Goal: Check status: Check status

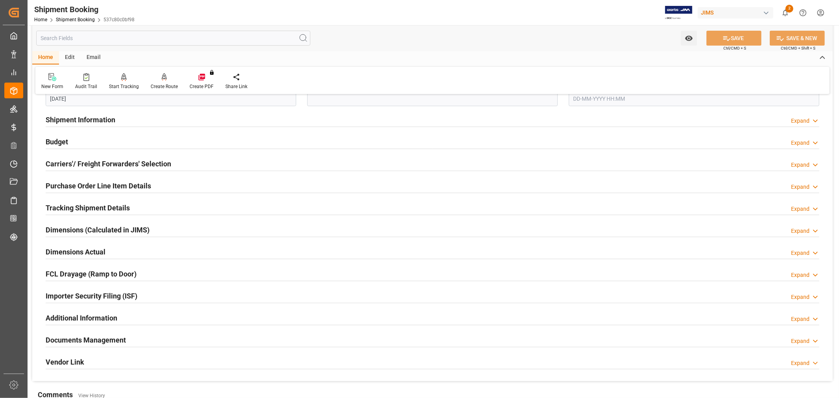
scroll to position [218, 0]
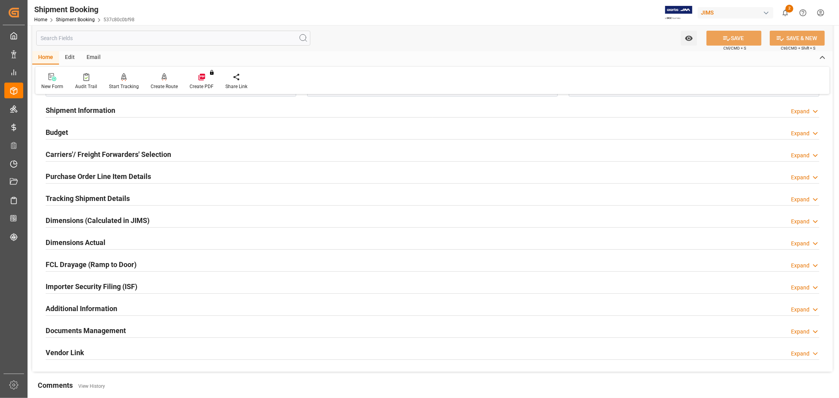
click at [114, 155] on h2 "Carriers'/ Freight Forwarders' Selection" at bounding box center [109, 154] width 126 height 11
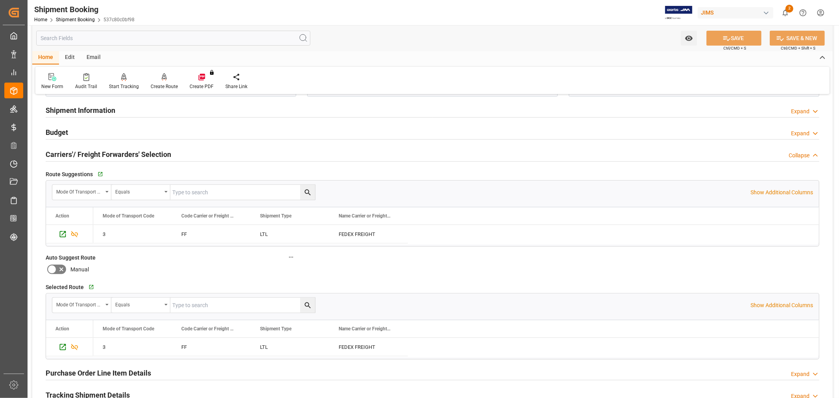
click at [93, 113] on h2 "Shipment Information" at bounding box center [81, 110] width 70 height 11
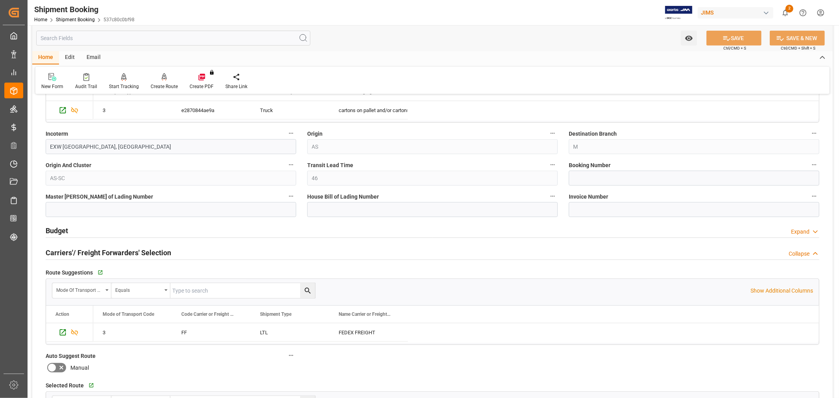
scroll to position [437, 0]
click at [492, 361] on div "Quote Ready In-Transit Delivered Completed Cancelled References Collapse JAM Re…" at bounding box center [432, 166] width 801 height 1004
click at [576, 179] on input at bounding box center [694, 179] width 251 height 15
paste input "884709571707"
type input "884709571707"
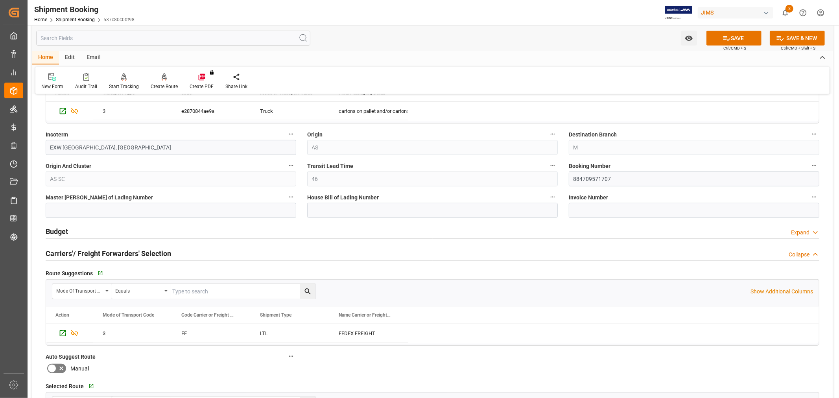
click at [668, 159] on div "Booking Number 884709571707" at bounding box center [695, 173] width 262 height 31
click at [726, 36] on icon at bounding box center [727, 38] width 7 height 5
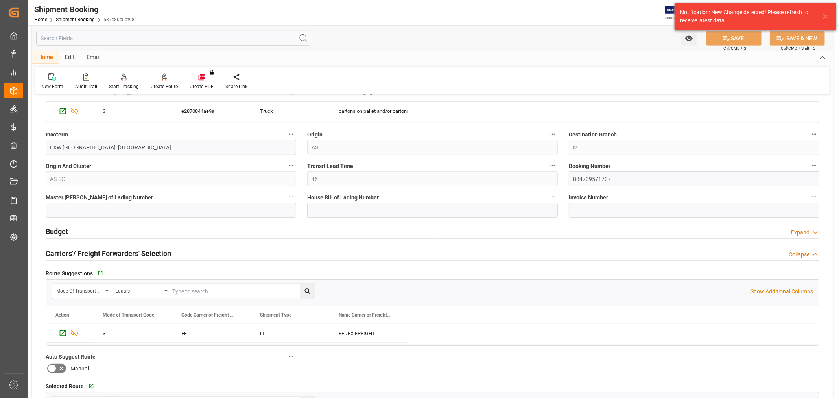
click at [654, 167] on label "Booking Number" at bounding box center [694, 166] width 251 height 11
click at [810, 167] on button "Booking Number" at bounding box center [815, 166] width 10 height 10
click at [647, 162] on div at bounding box center [419, 199] width 839 height 398
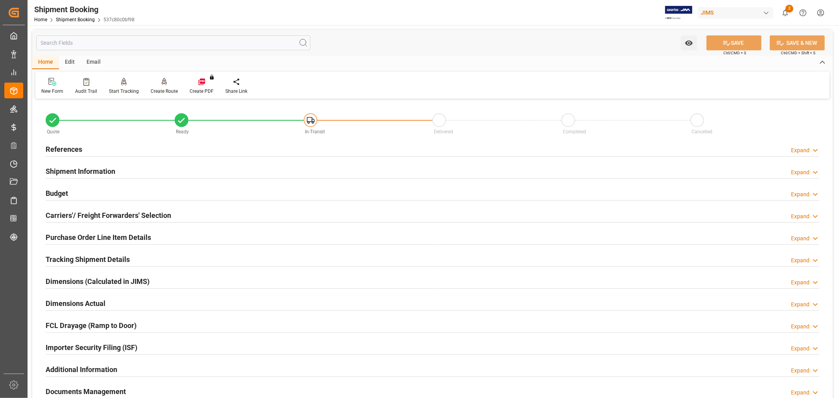
click at [72, 211] on h2 "Carriers'/ Freight Forwarders' Selection" at bounding box center [109, 215] width 126 height 11
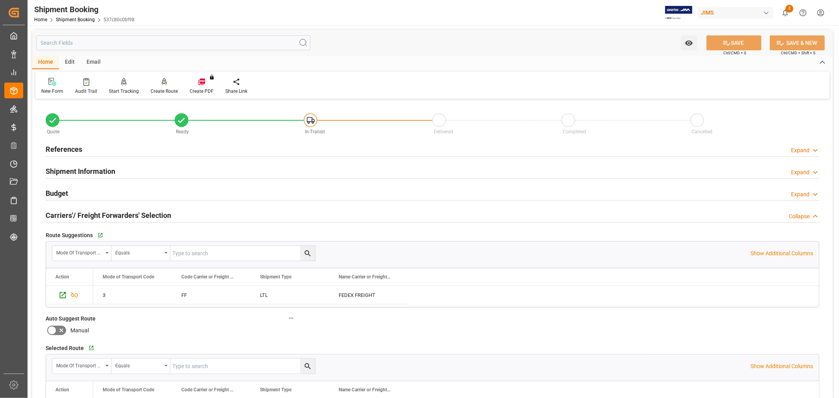
click at [57, 170] on h2 "Shipment Information" at bounding box center [81, 171] width 70 height 11
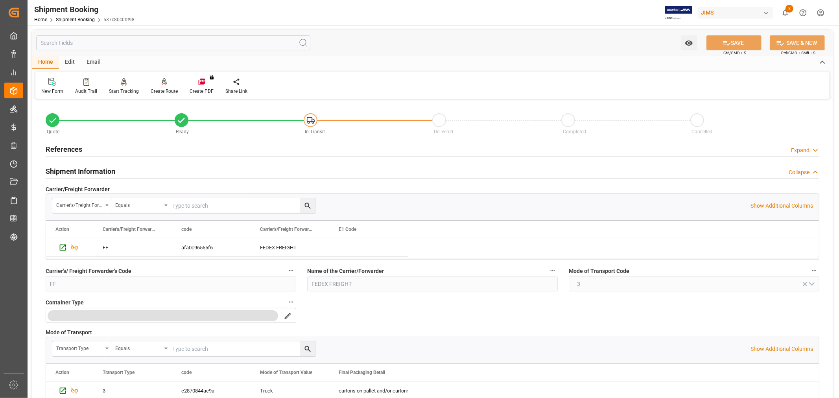
scroll to position [218, 0]
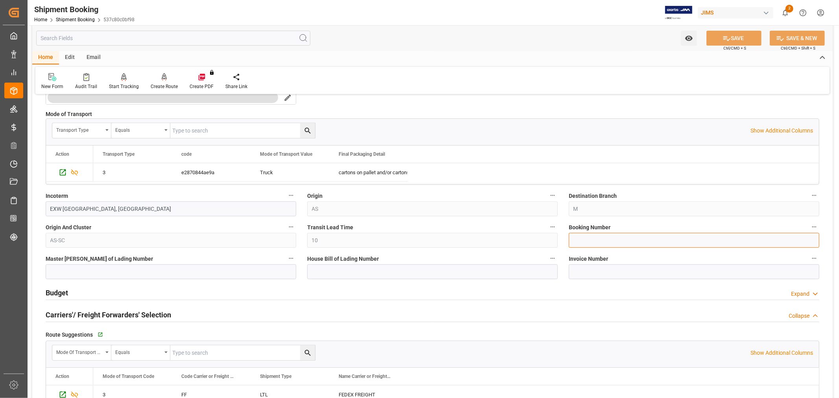
click at [573, 241] on input at bounding box center [694, 240] width 251 height 15
paste input "884709571707"
type input "884709571707"
click at [734, 37] on button "SAVE" at bounding box center [734, 38] width 55 height 15
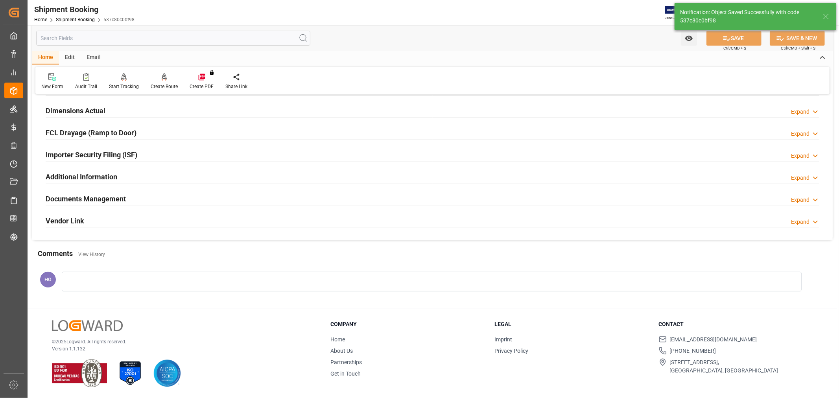
scroll to position [0, 0]
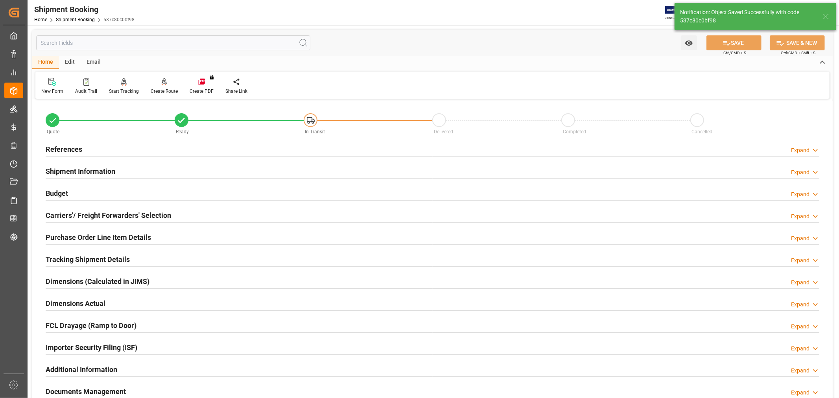
click at [81, 215] on h2 "Carriers'/ Freight Forwarders' Selection" at bounding box center [109, 215] width 126 height 11
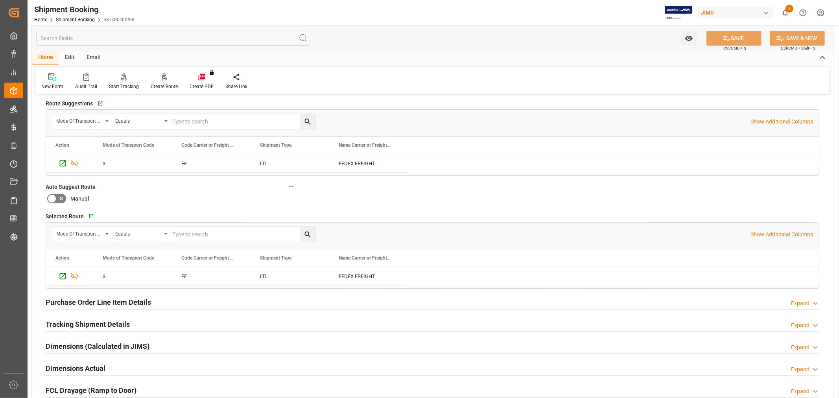
scroll to position [131, 0]
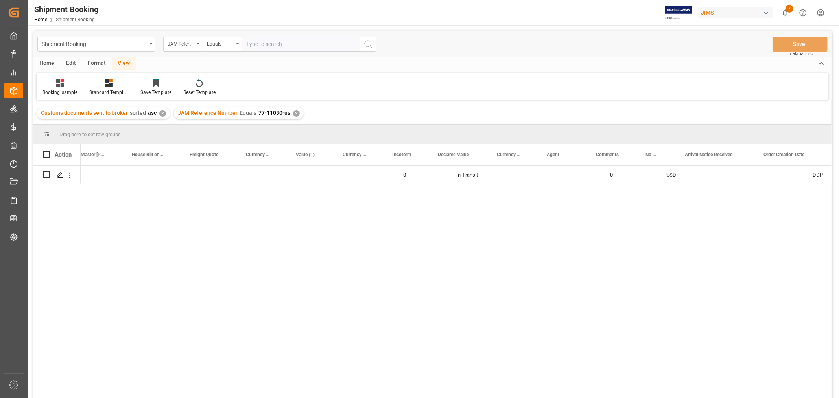
scroll to position [0, 420]
